Goal: Check status: Check status

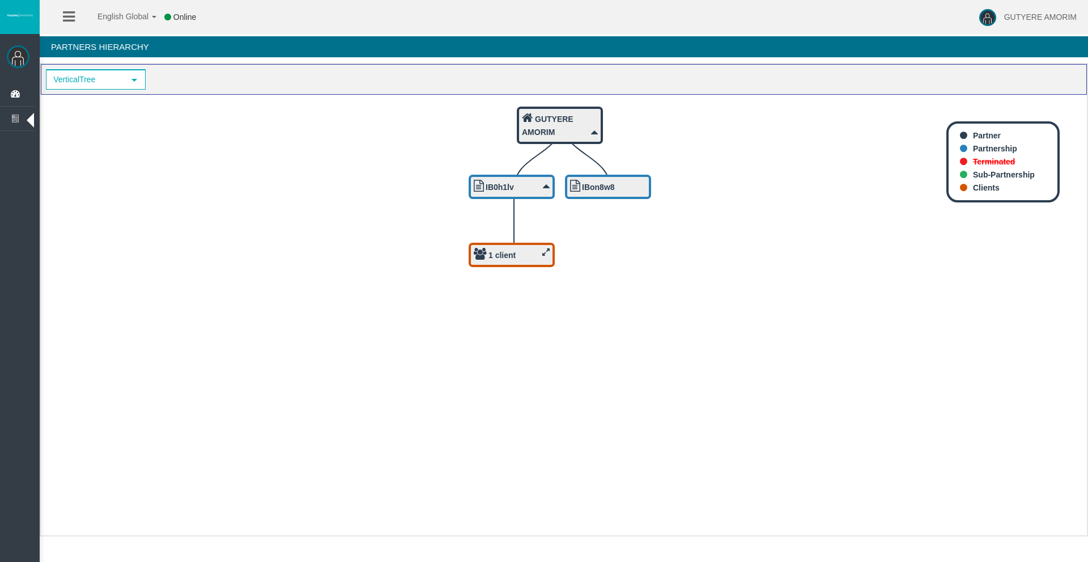
click at [518, 243] on icon "IBon8w8 1 client IB0h1lv GUTYERE AMORIM" at bounding box center [564, 310] width 1046 height 431
click at [519, 253] on div "1 client" at bounding box center [512, 257] width 76 height 14
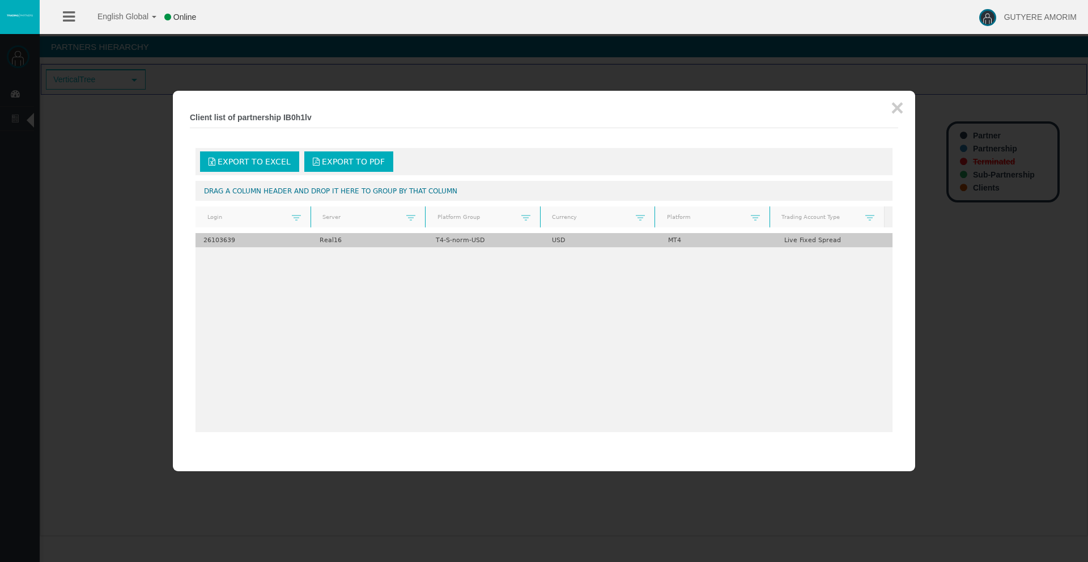
click at [381, 241] on td "Real16" at bounding box center [370, 240] width 116 height 14
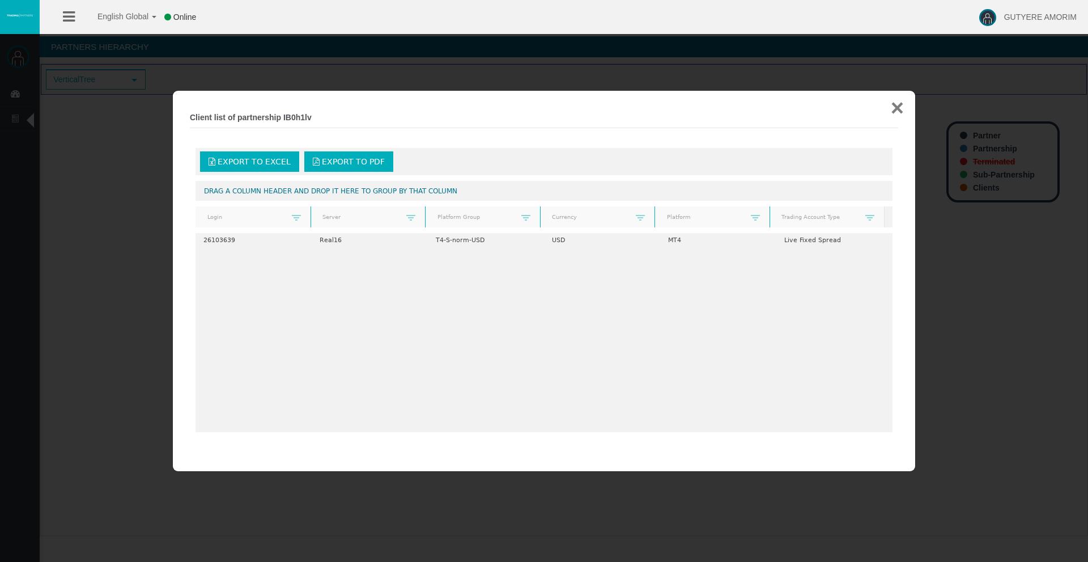
click at [896, 108] on button "×" at bounding box center [897, 107] width 13 height 23
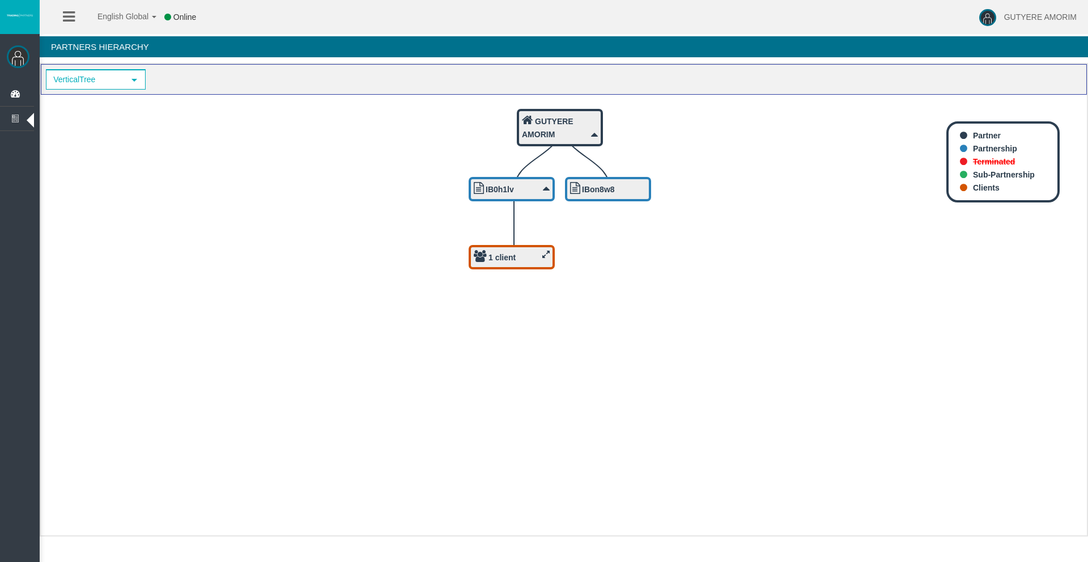
click at [13, 59] on img at bounding box center [18, 56] width 23 height 23
click at [29, 92] on icon at bounding box center [17, 94] width 30 height 24
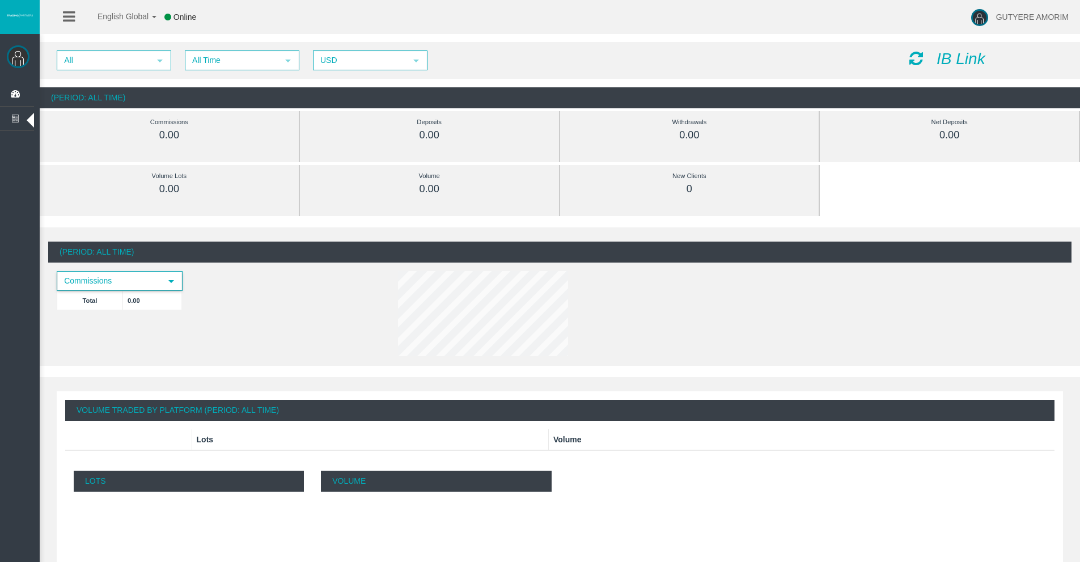
click at [112, 284] on span "Commissions" at bounding box center [109, 281] width 103 height 18
click at [168, 66] on span "select" at bounding box center [160, 61] width 20 height 18
click at [104, 91] on li "IB0h1lv" at bounding box center [113, 95] width 112 height 18
click at [153, 61] on span "select" at bounding box center [160, 61] width 20 height 18
click at [134, 72] on div "All" at bounding box center [113, 78] width 112 height 15
